Goal: Answer question/provide support

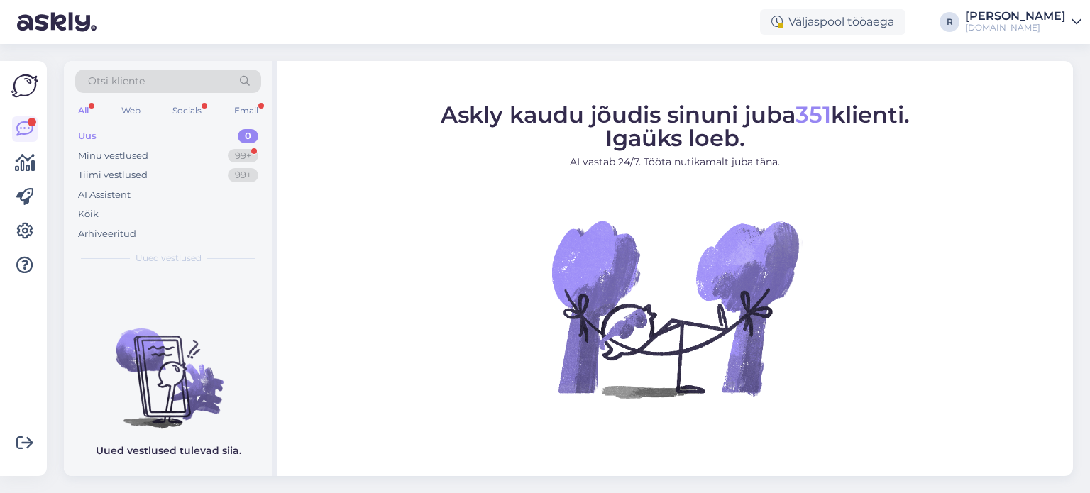
click at [88, 109] on div "All" at bounding box center [83, 110] width 16 height 18
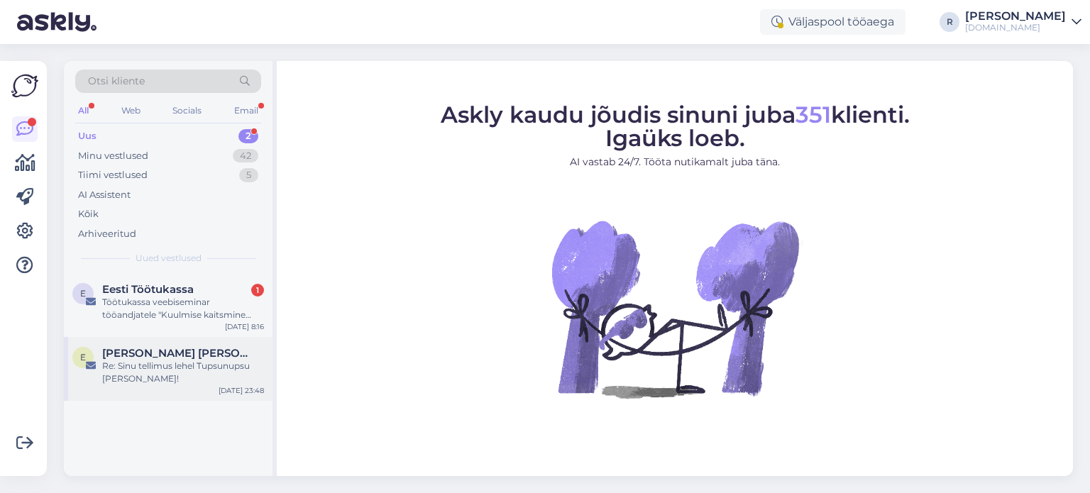
click at [144, 367] on div "Re: Sinu tellimus lehel Tupsunupsu [PERSON_NAME]!" at bounding box center [183, 373] width 162 height 26
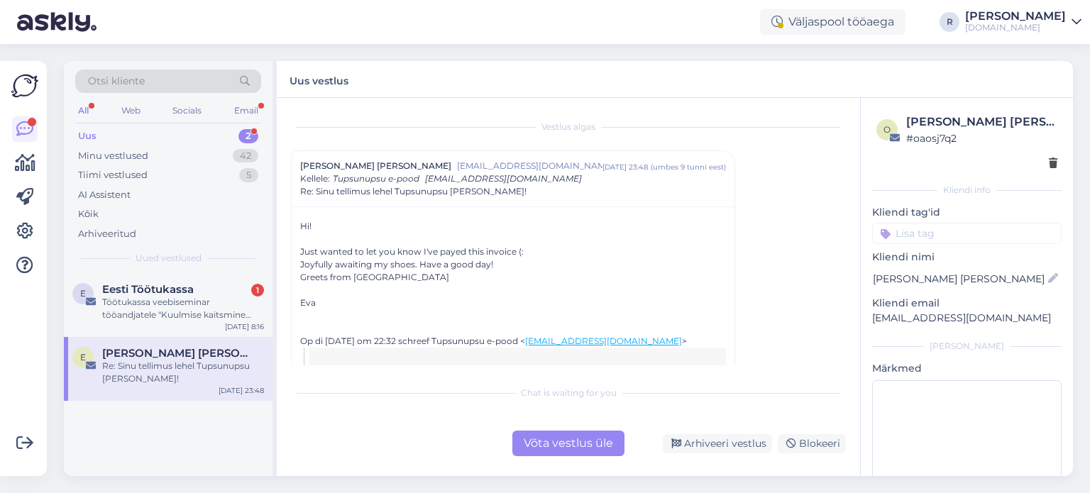
click at [570, 439] on div "Võta vestlus üle" at bounding box center [568, 444] width 112 height 26
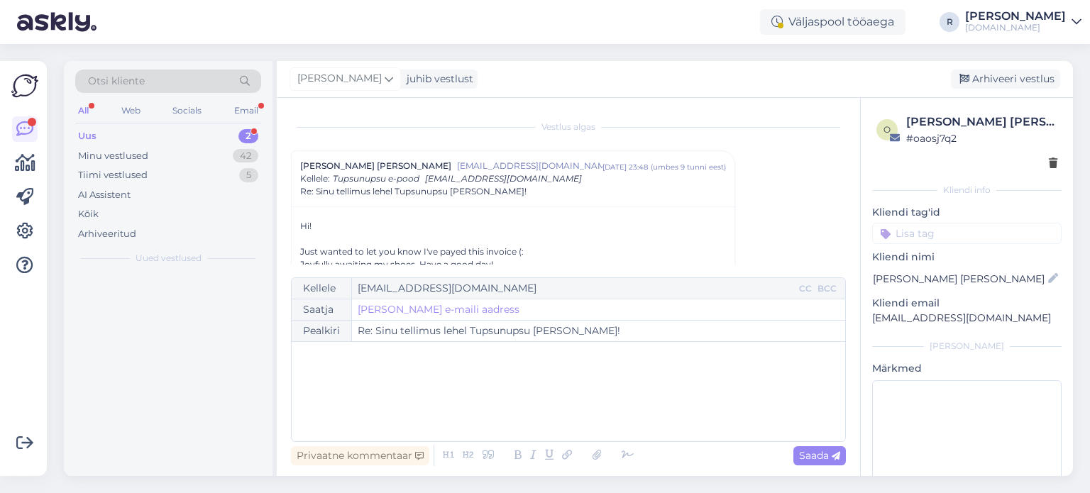
scroll to position [38, 0]
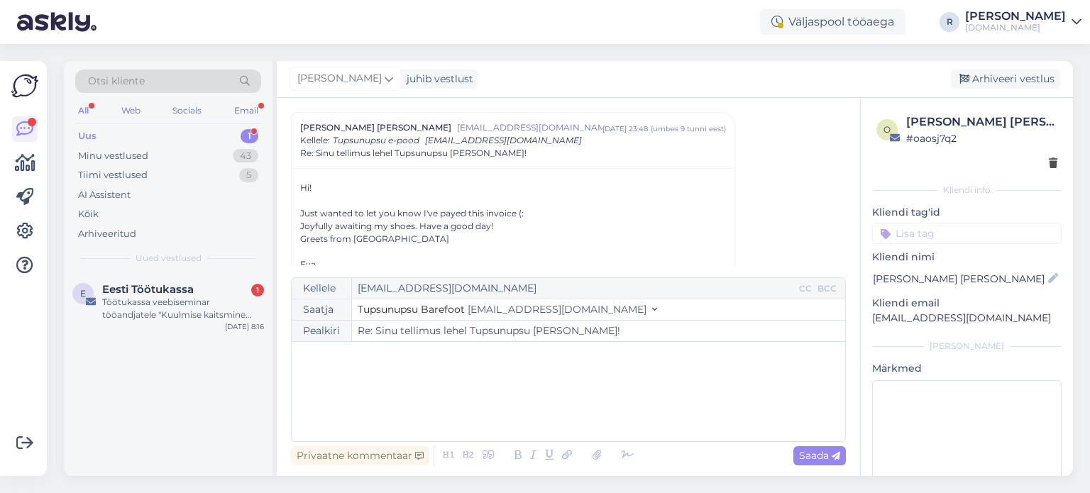
click at [338, 363] on p "﻿" at bounding box center [568, 356] width 539 height 15
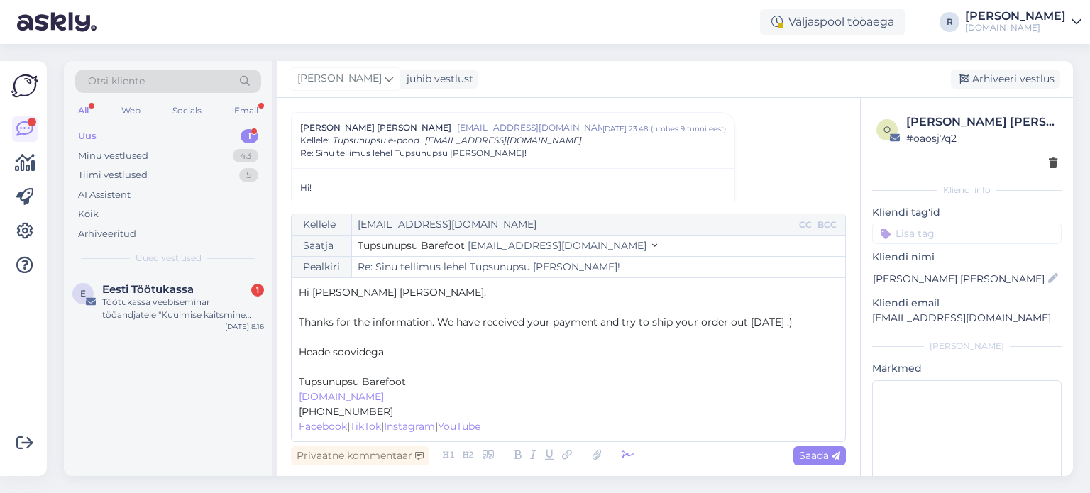
click at [622, 456] on icon at bounding box center [627, 456] width 21 height 20
drag, startPoint x: 355, startPoint y: 348, endPoint x: 281, endPoint y: 351, distance: 74.6
click at [281, 351] on div "Vestlus algas Eva Maria evamariaw@gmail.com sept 9 23:48 ( umbes 9 tunni eest )…" at bounding box center [568, 287] width 583 height 378
click at [417, 397] on p "﻿ www.tupsunupsu.ee ﻿" at bounding box center [568, 397] width 539 height 15
click at [468, 370] on p "[PERSON_NAME]" at bounding box center [568, 367] width 539 height 15
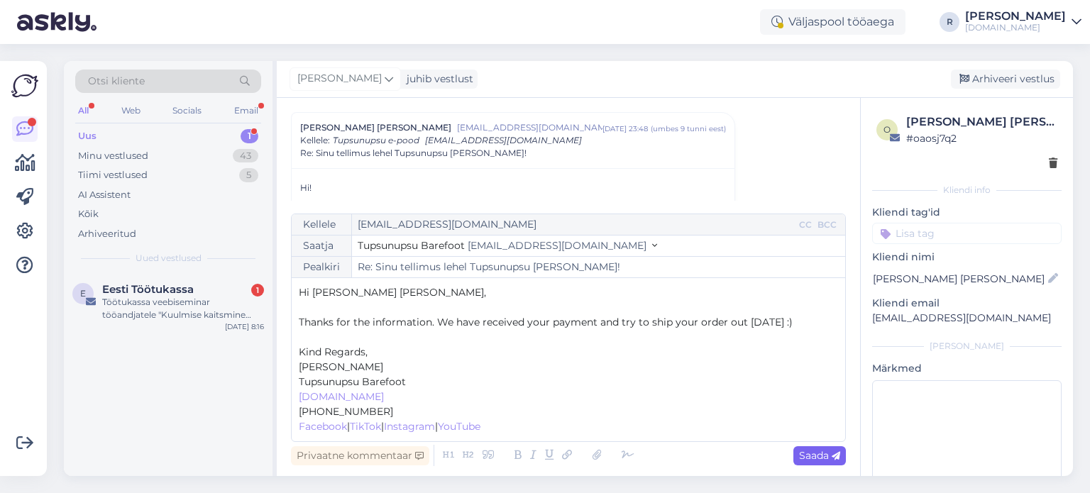
click at [822, 456] on span "Saada" at bounding box center [819, 455] width 41 height 13
type input "Re: Sinu tellimus lehel Tupsunupsu [PERSON_NAME]!"
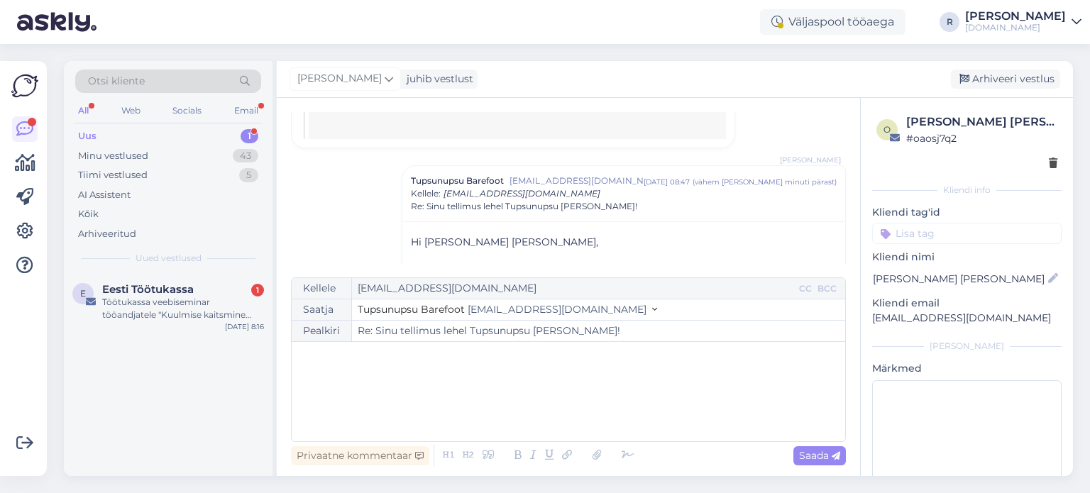
click at [84, 111] on div "All" at bounding box center [83, 110] width 16 height 18
click at [107, 221] on div "Kõik" at bounding box center [168, 214] width 186 height 20
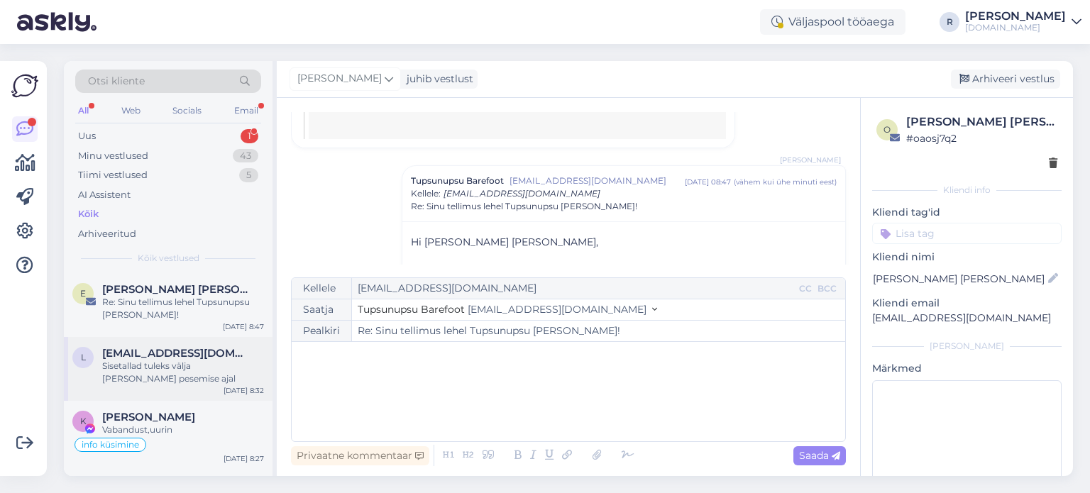
click at [165, 343] on div "l laht.mirjam@gmail.com Sisetallad tuleks välja võtta pesemise ajal Sep 10 8:32" at bounding box center [168, 369] width 209 height 64
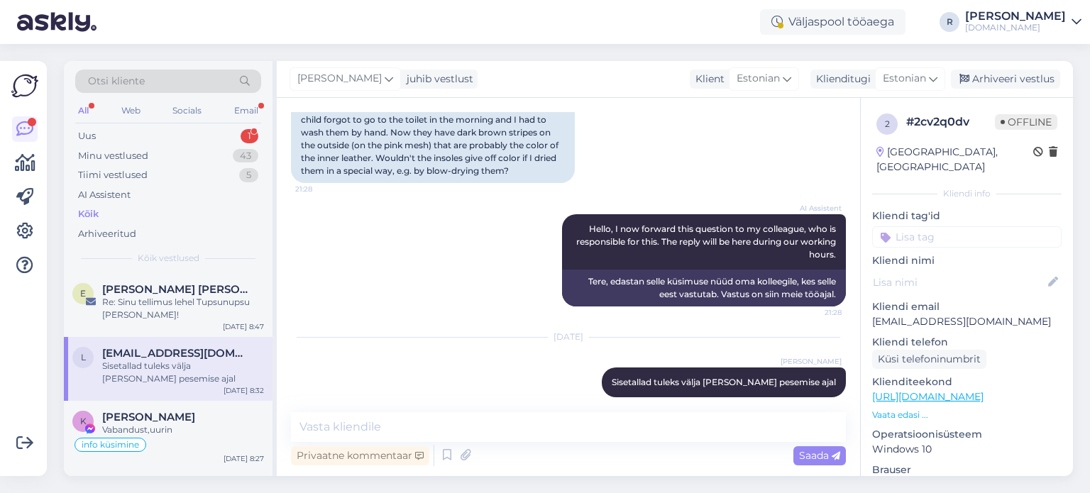
click at [968, 226] on input at bounding box center [966, 236] width 189 height 21
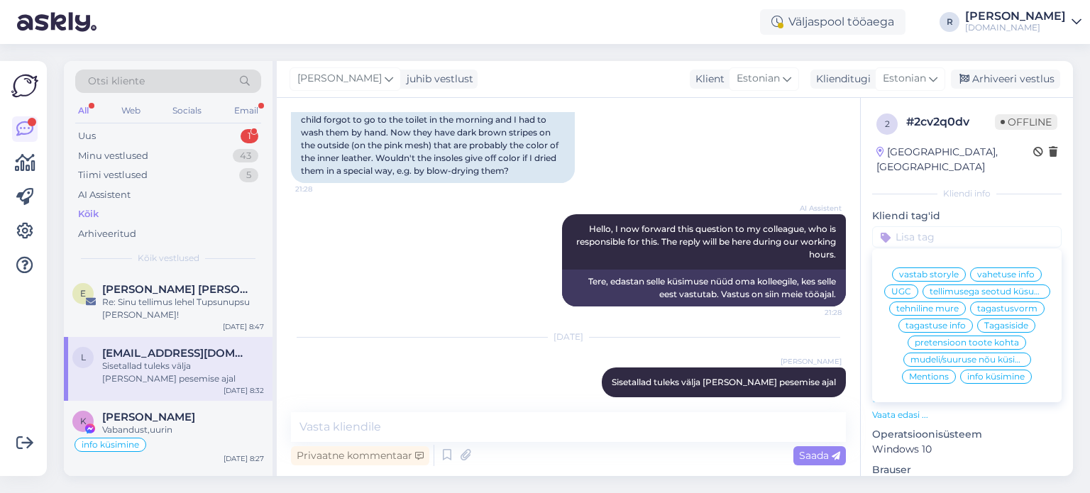
click at [988, 377] on span "info küsimine" at bounding box center [995, 376] width 57 height 9
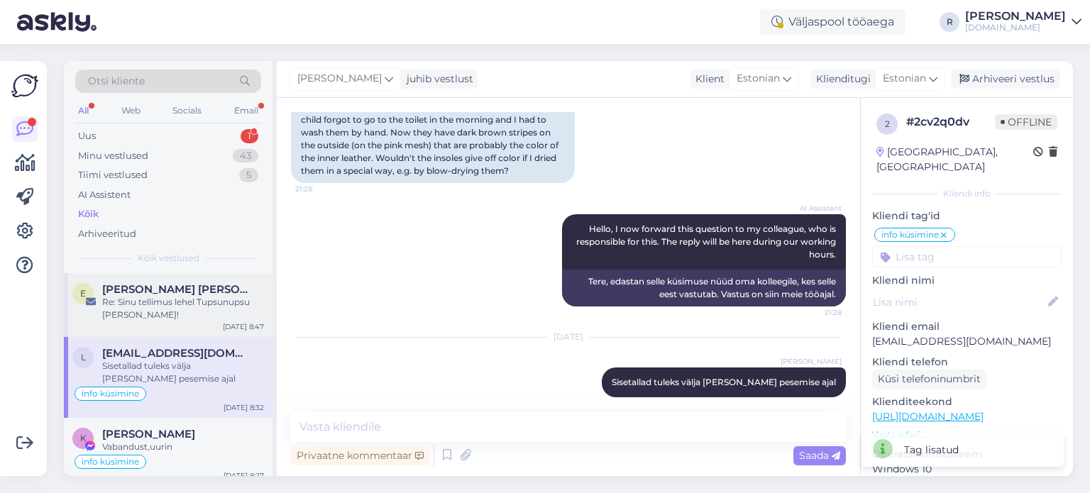
click at [196, 306] on div "Re: Sinu tellimus lehel Tupsunupsu [PERSON_NAME]!" at bounding box center [183, 309] width 162 height 26
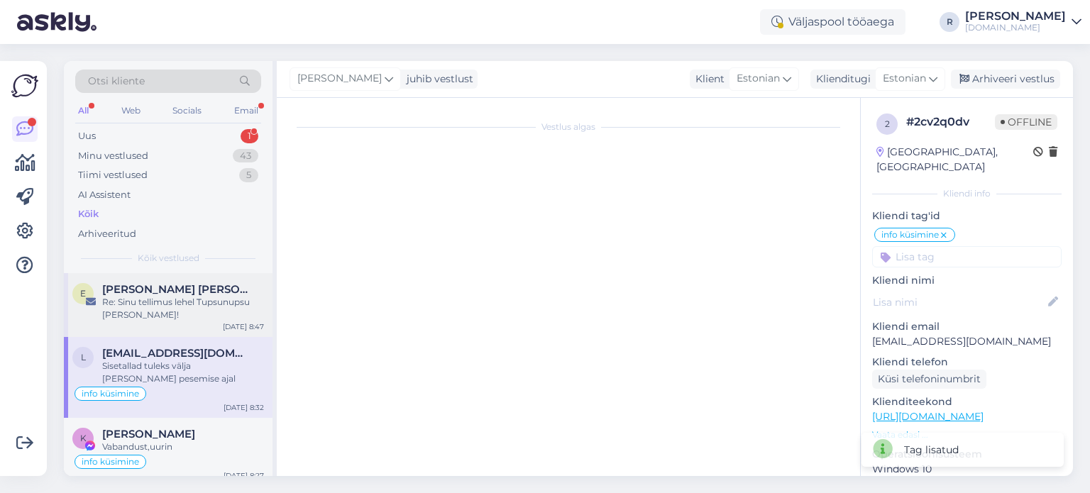
scroll to position [99, 0]
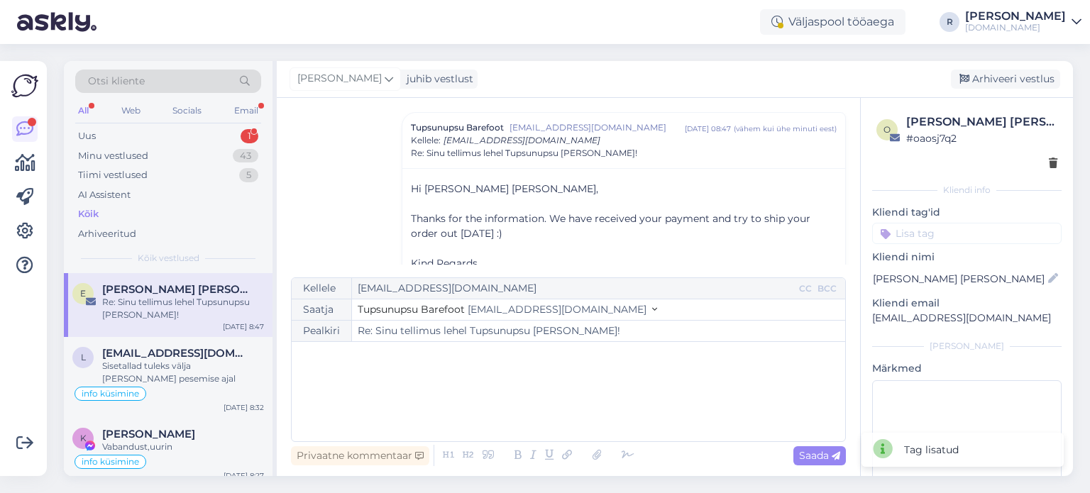
click at [981, 232] on input at bounding box center [966, 233] width 189 height 21
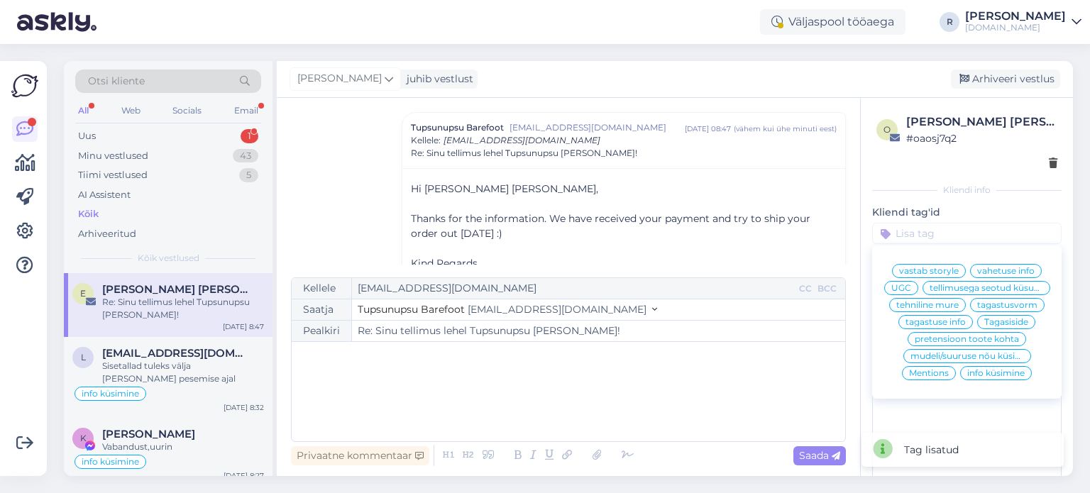
click at [973, 292] on span "tellimusega seotud küsumus" at bounding box center [986, 288] width 114 height 9
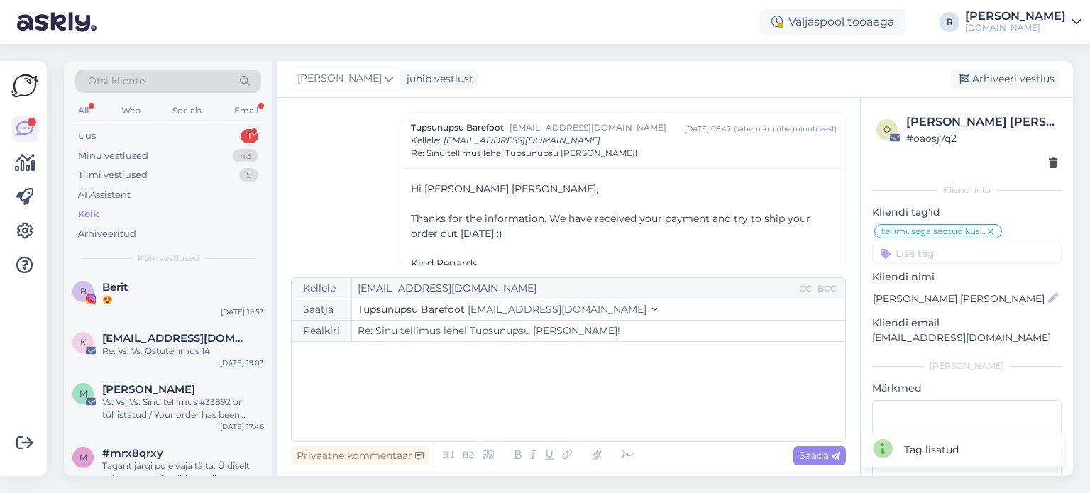
scroll to position [355, 0]
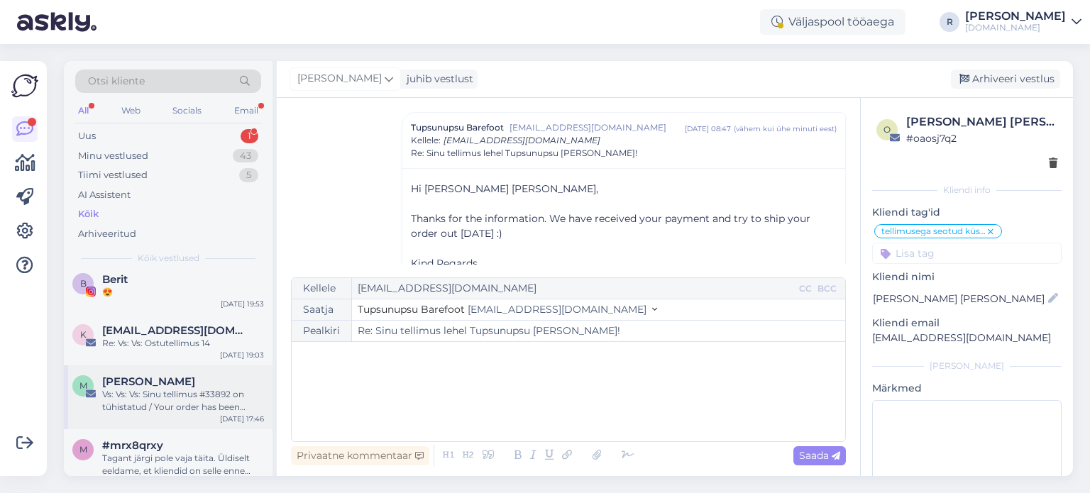
click at [167, 402] on div "Vs: Vs: Vs: Sinu tellimus #33892 on tühistatud / Your order has been cancelled" at bounding box center [183, 401] width 162 height 26
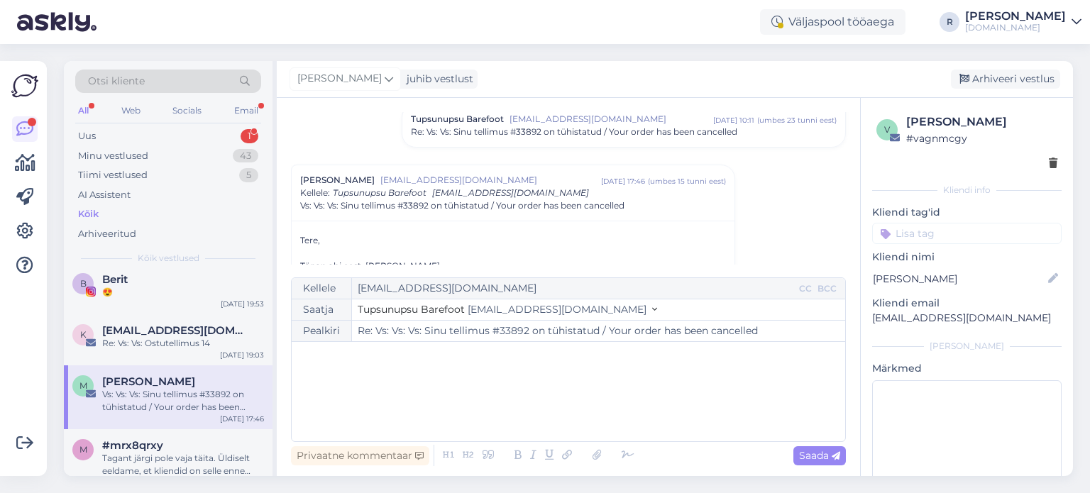
click at [965, 234] on input at bounding box center [966, 233] width 189 height 21
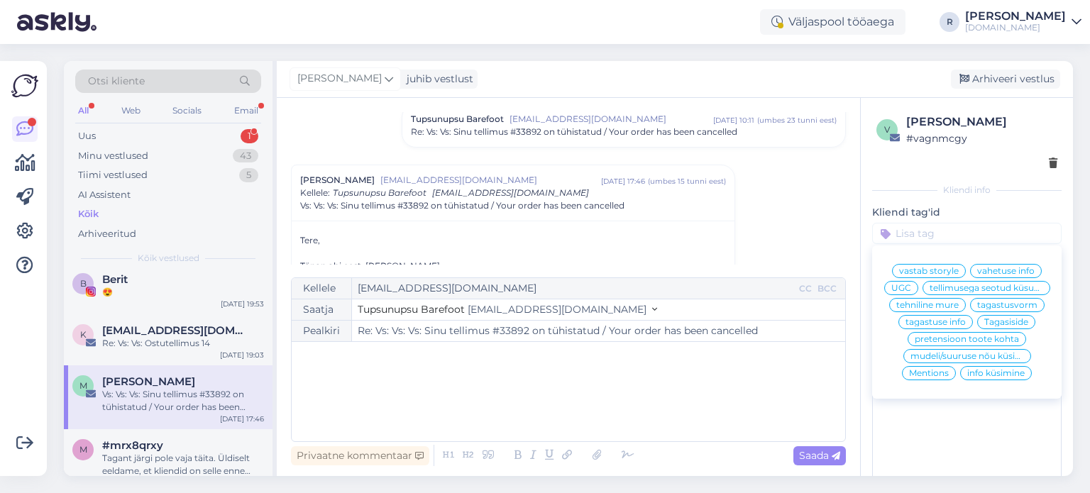
click at [956, 292] on span "tellimusega seotud küsumus" at bounding box center [986, 288] width 114 height 9
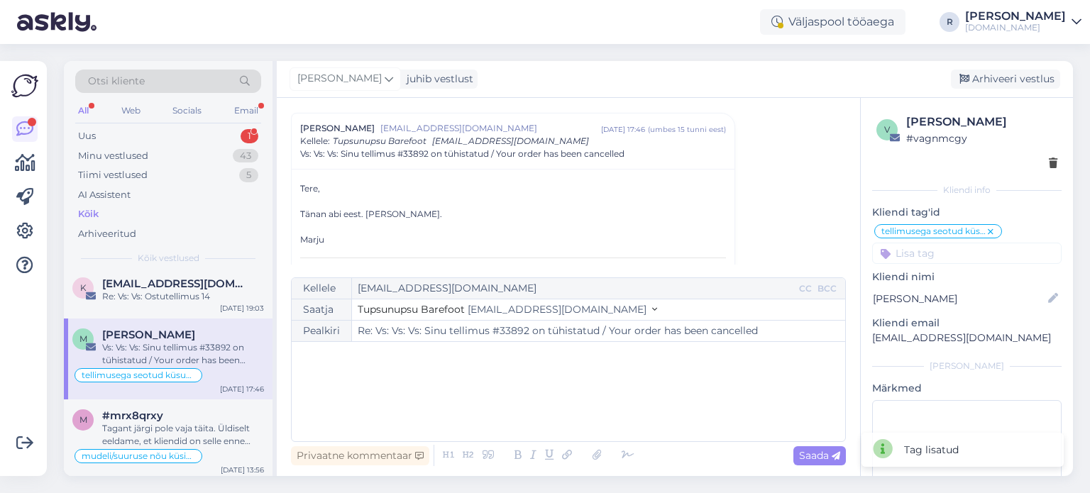
scroll to position [497, 0]
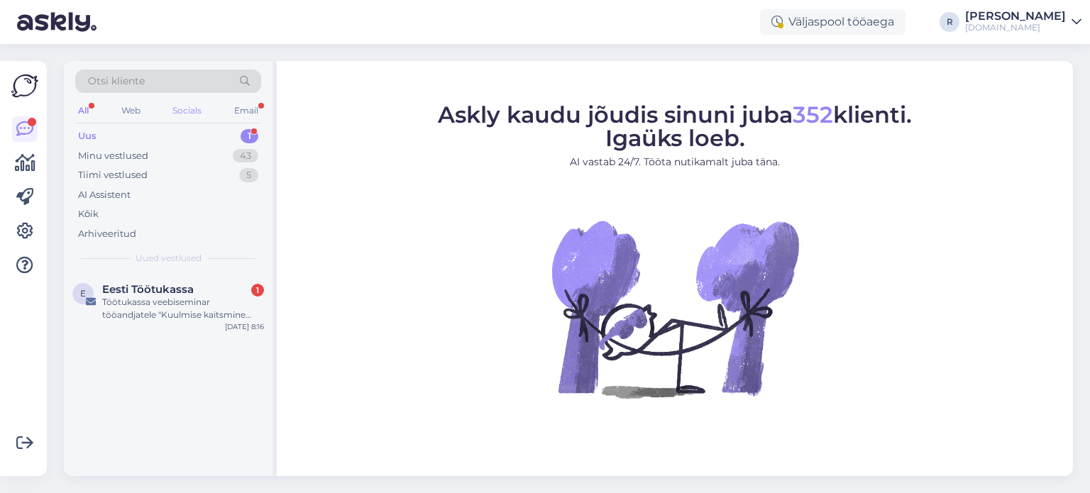
click at [194, 111] on div "Socials" at bounding box center [187, 110] width 35 height 18
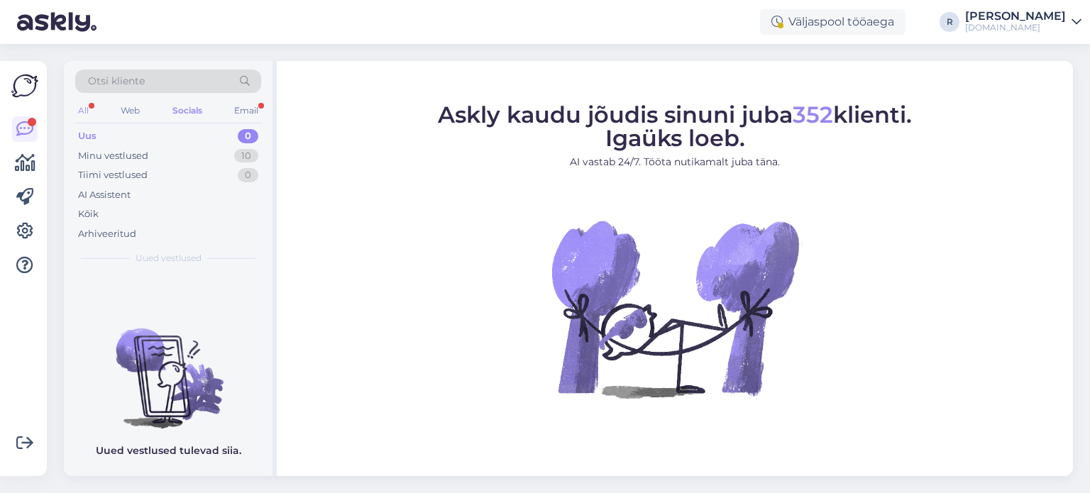
click at [80, 116] on div "All" at bounding box center [83, 110] width 16 height 18
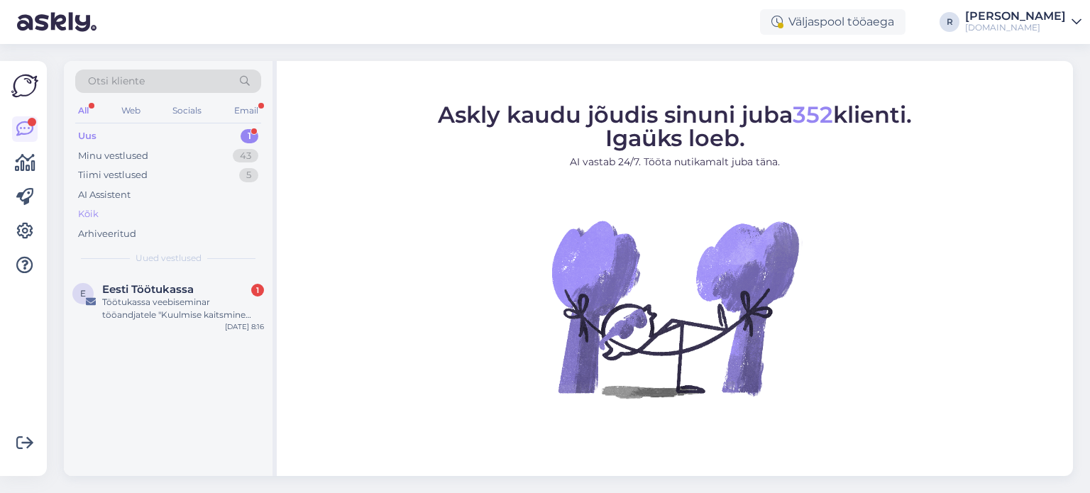
click at [101, 213] on div "Kõik" at bounding box center [168, 214] width 186 height 20
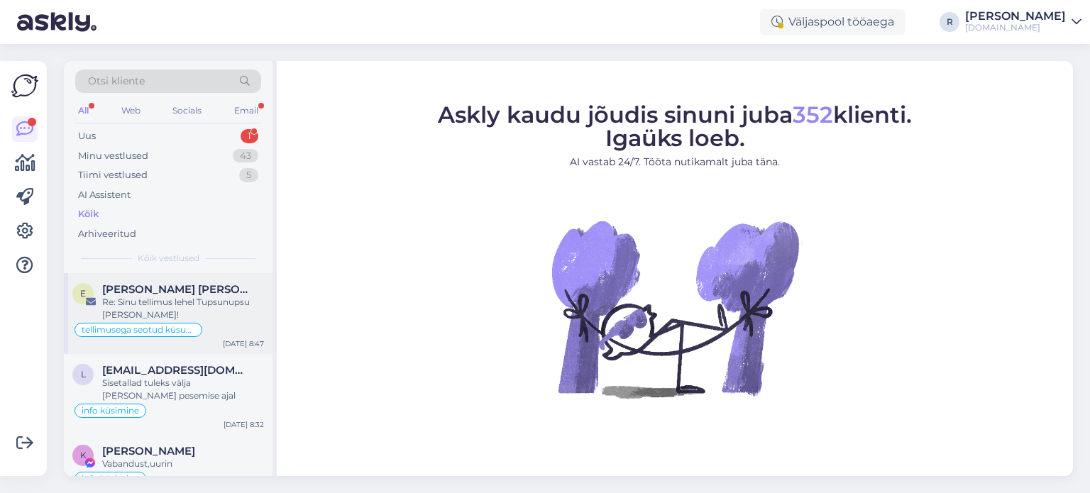
click at [149, 296] on div "Re: Sinu tellimus lehel Tupsunupsu [PERSON_NAME]!" at bounding box center [183, 309] width 162 height 26
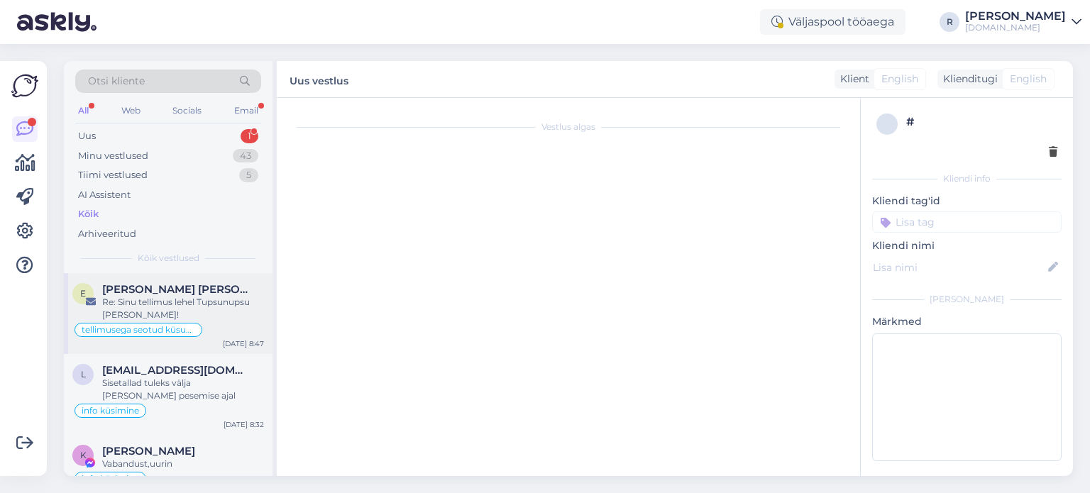
scroll to position [48, 0]
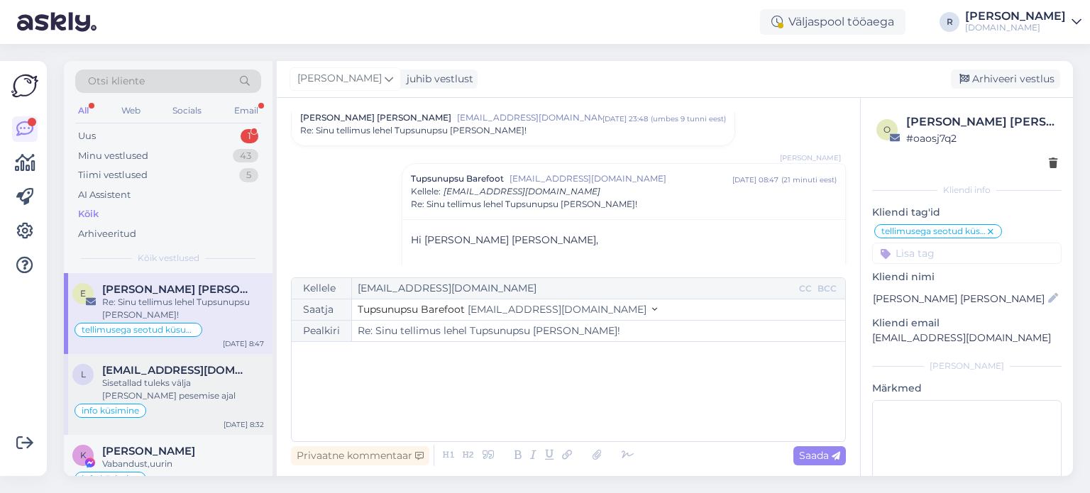
click at [153, 371] on span "[EMAIL_ADDRESS][DOMAIN_NAME]" at bounding box center [176, 370] width 148 height 13
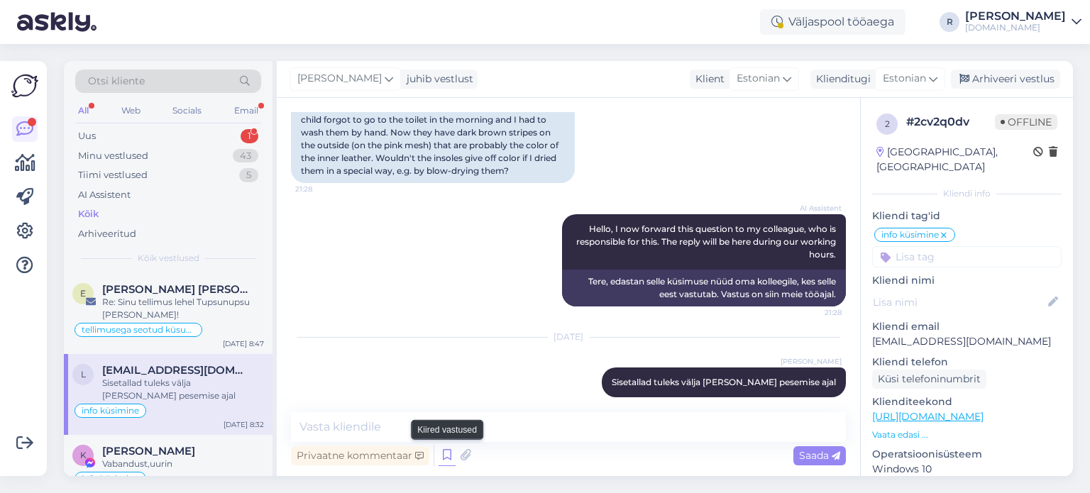
click at [446, 465] on icon at bounding box center [446, 455] width 17 height 21
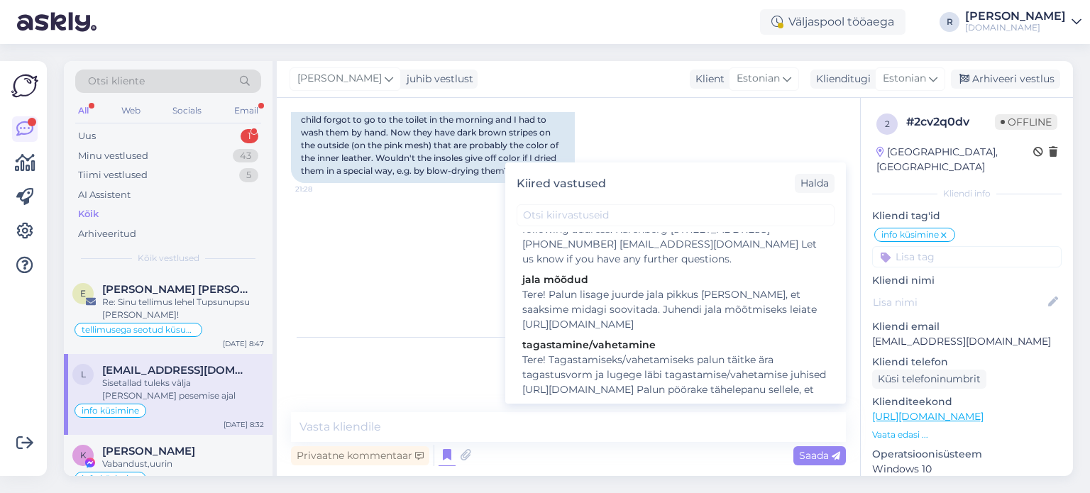
scroll to position [228, 0]
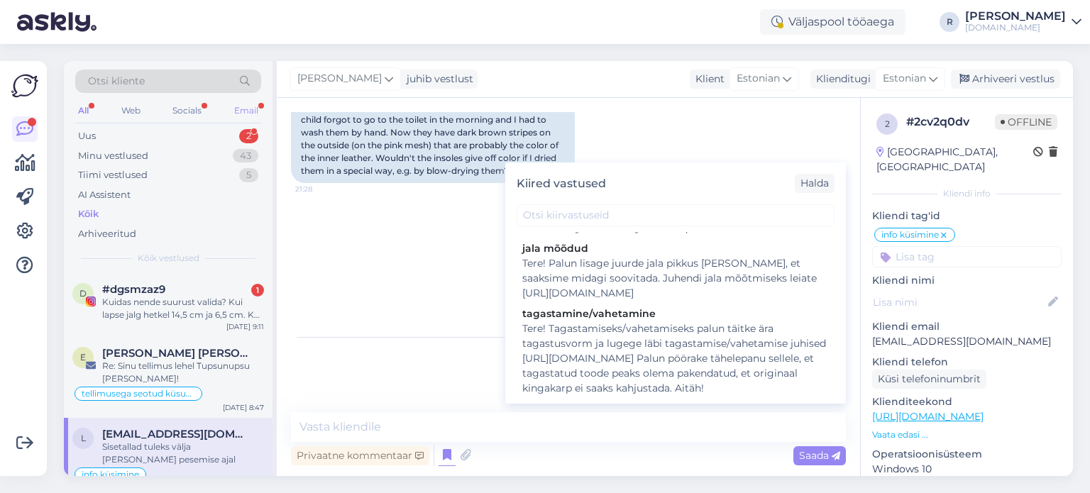
click at [255, 110] on div "Email" at bounding box center [246, 110] width 30 height 18
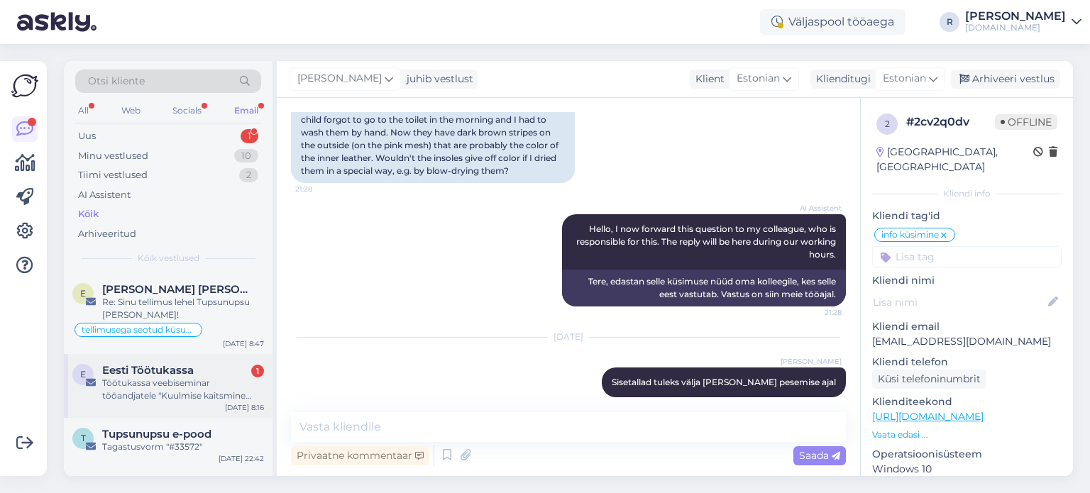
click at [155, 371] on span "Eesti Töötukassa" at bounding box center [148, 370] width 92 height 13
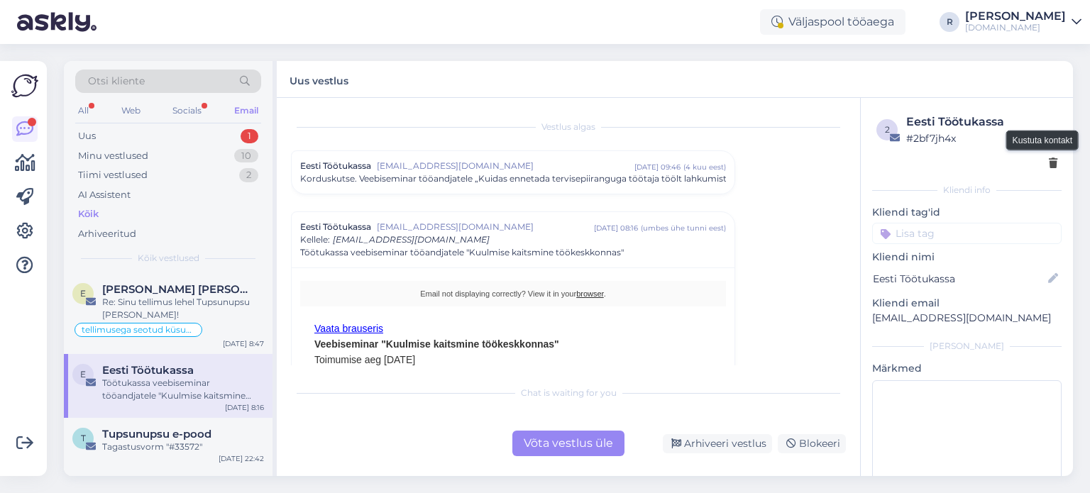
click at [1049, 162] on icon at bounding box center [1053, 164] width 9 height 10
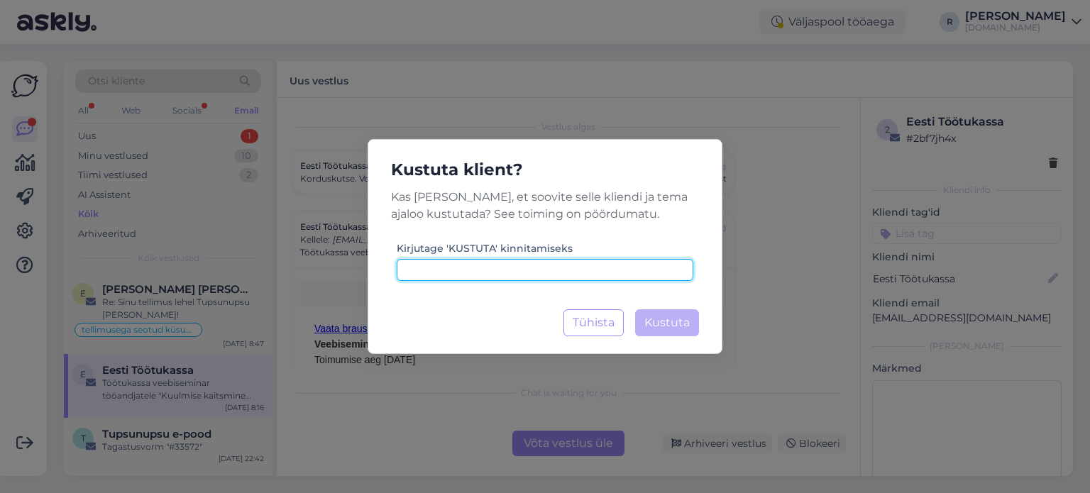
click at [618, 272] on input at bounding box center [545, 270] width 297 height 22
type input "kustuta"
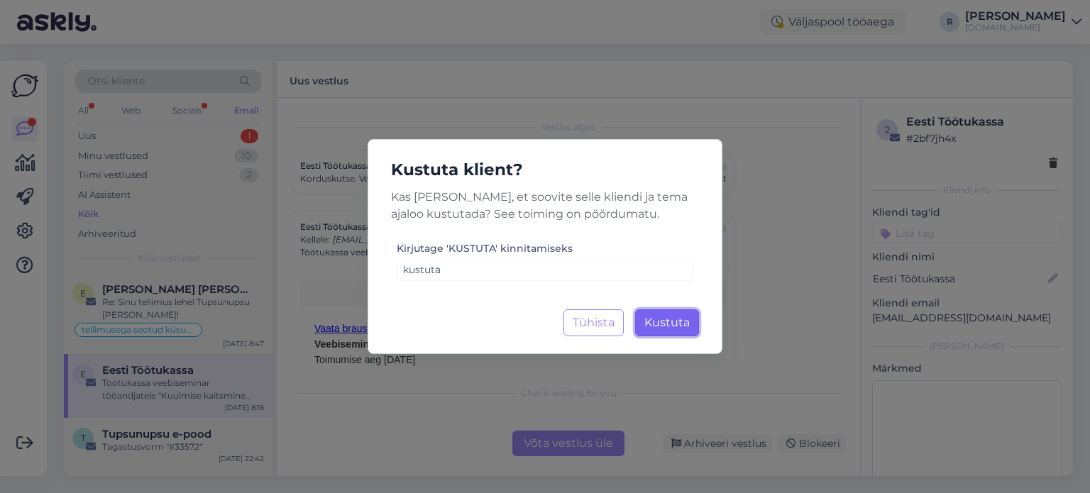
click at [661, 334] on button "Kustuta Laadimine..." at bounding box center [667, 322] width 64 height 27
